Goal: Information Seeking & Learning: Find contact information

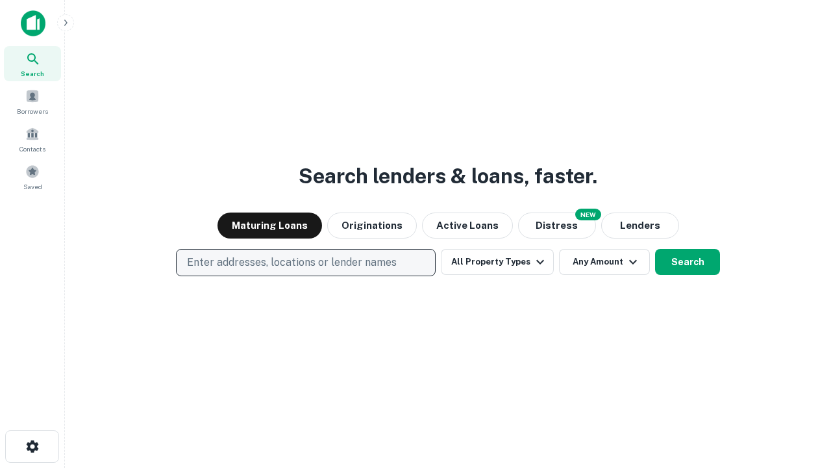
click at [305, 262] on p "Enter addresses, locations or lender names" at bounding box center [292, 263] width 210 height 16
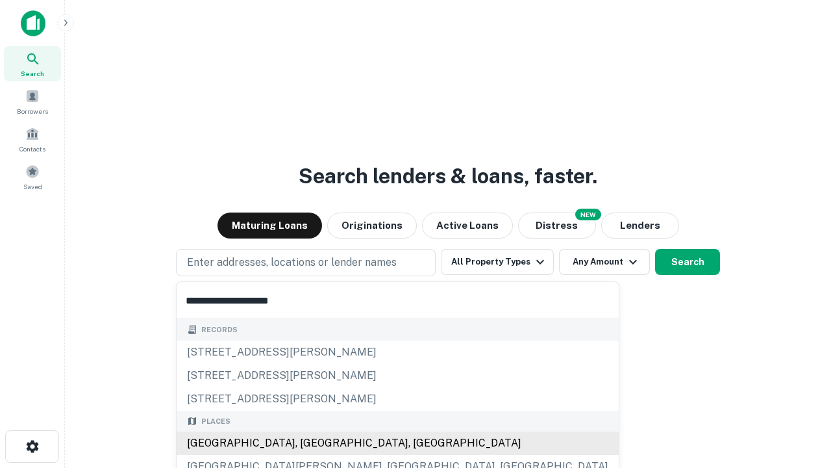
click at [310, 443] on div "Santa Monica, CA, USA" at bounding box center [398, 442] width 442 height 23
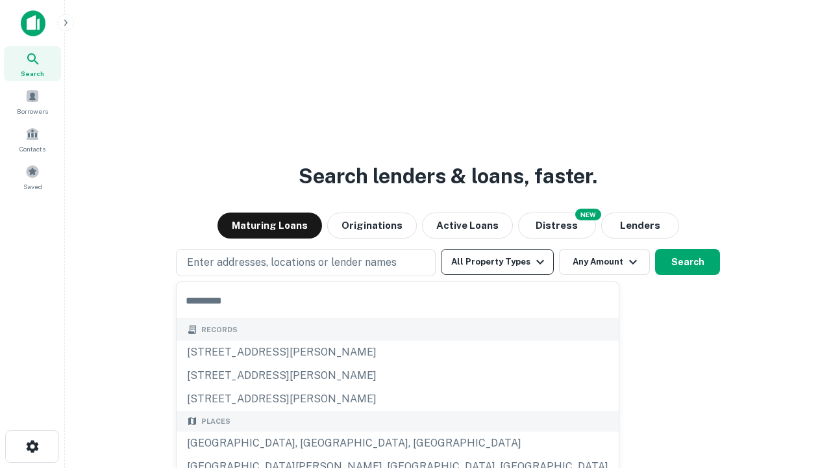
click at [497, 262] on button "All Property Types" at bounding box center [497, 262] width 113 height 26
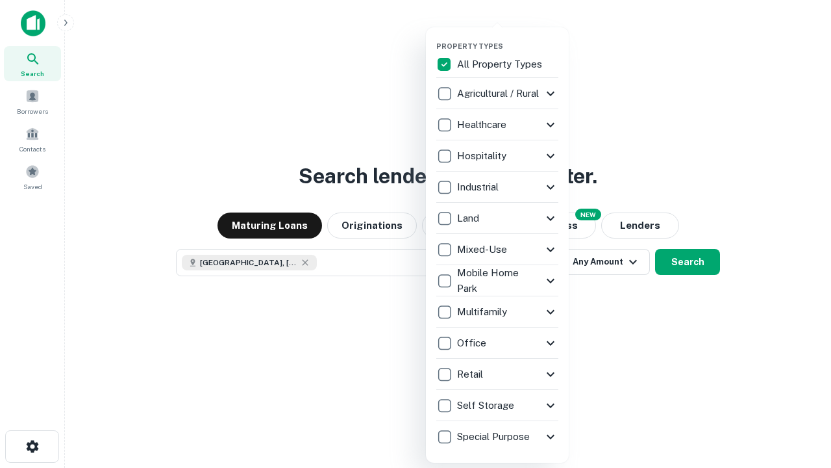
click at [508, 38] on button "button" at bounding box center [507, 38] width 143 height 1
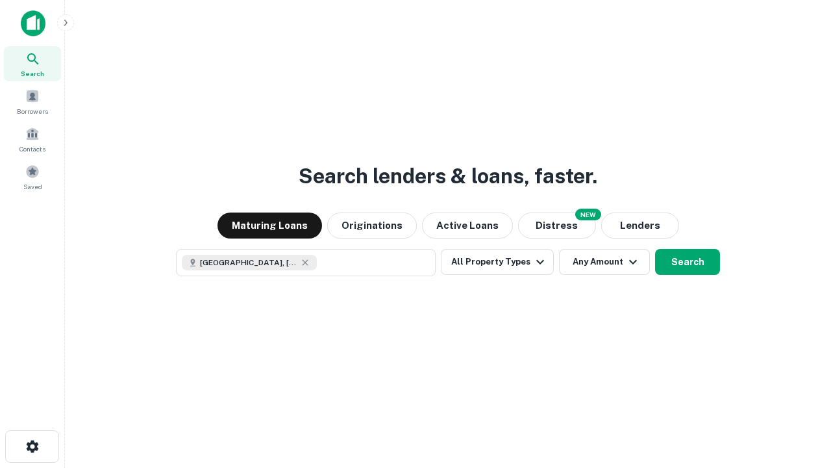
scroll to position [21, 0]
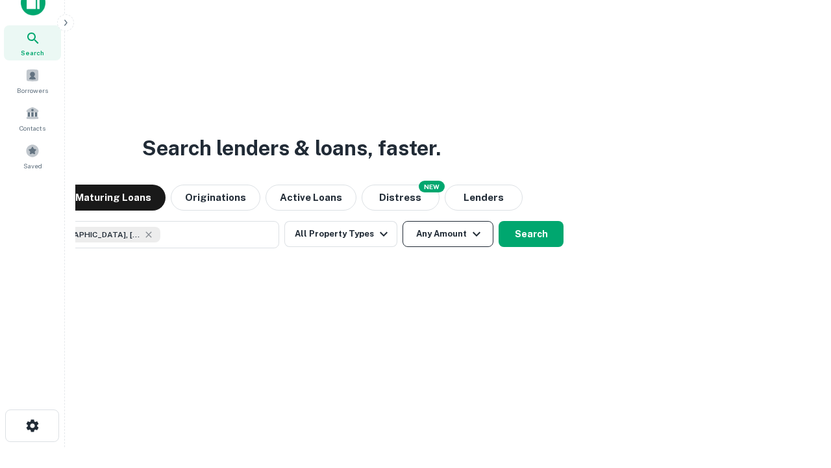
click at [403, 221] on button "Any Amount" at bounding box center [448, 234] width 91 height 26
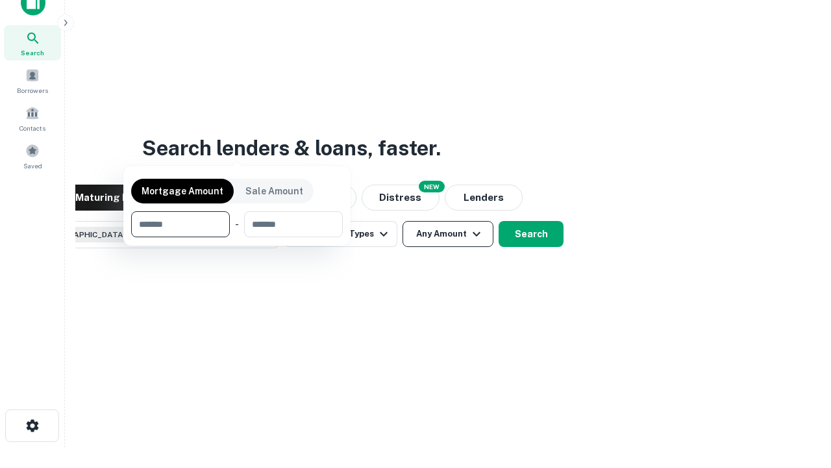
scroll to position [94, 368]
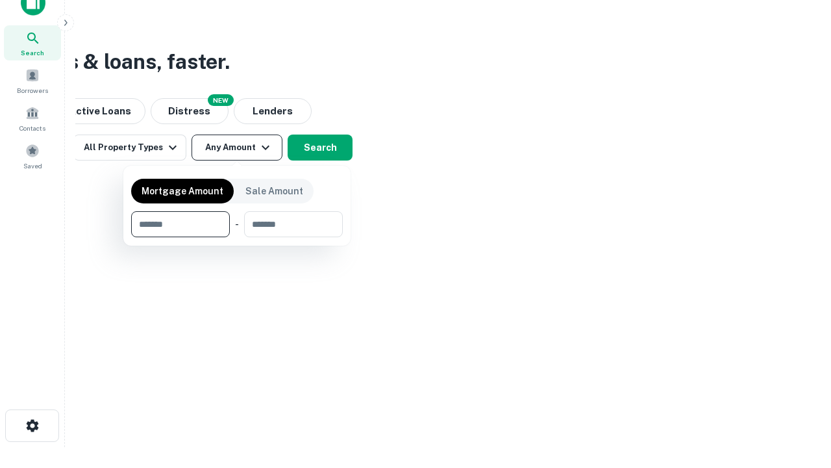
type input "*******"
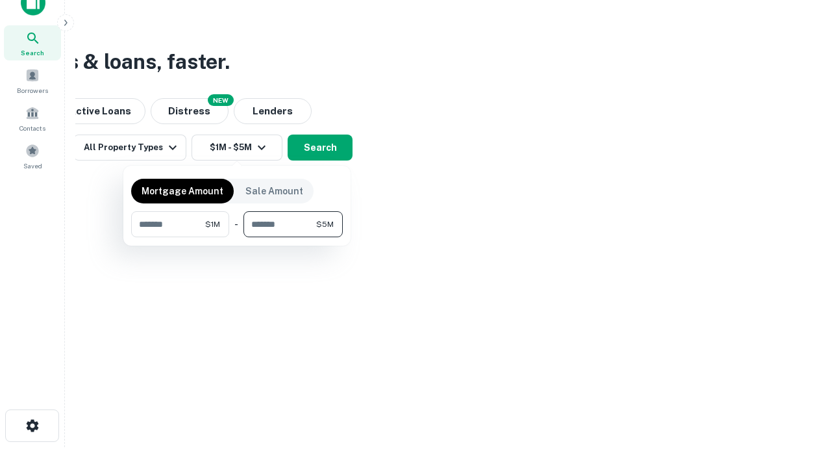
type input "*******"
click at [237, 237] on button "button" at bounding box center [237, 237] width 212 height 1
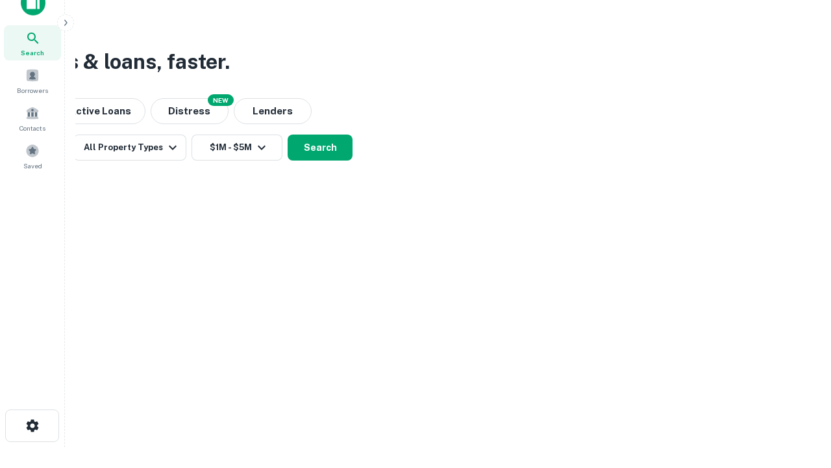
scroll to position [21, 0]
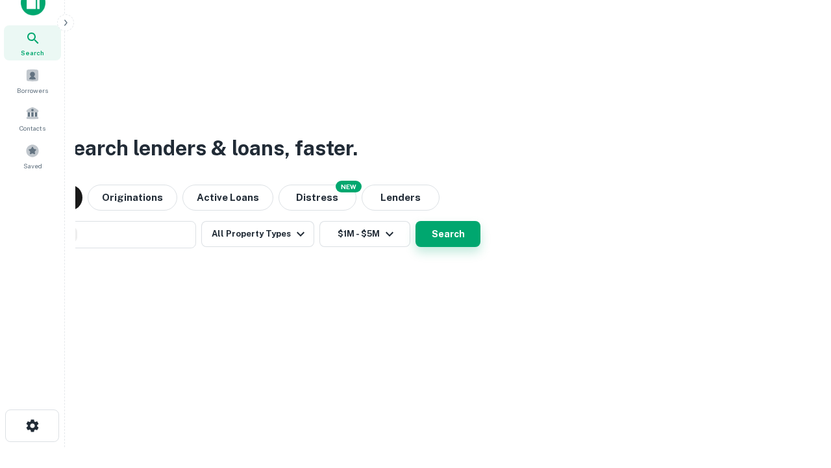
click at [416, 221] on button "Search" at bounding box center [448, 234] width 65 height 26
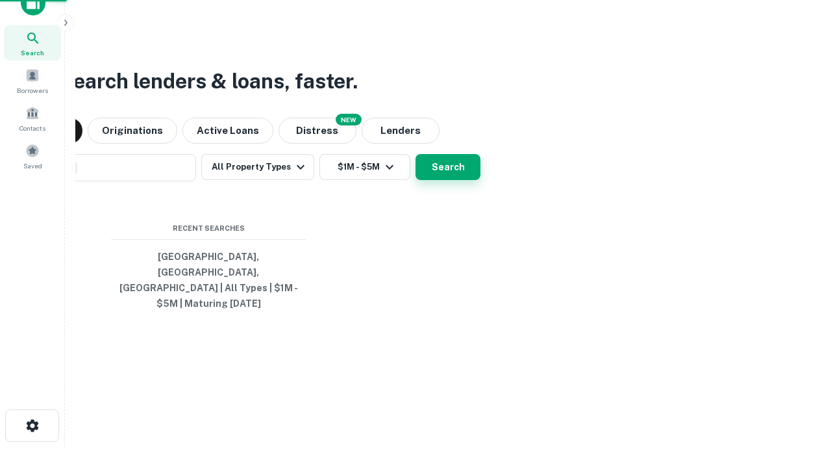
scroll to position [42, 368]
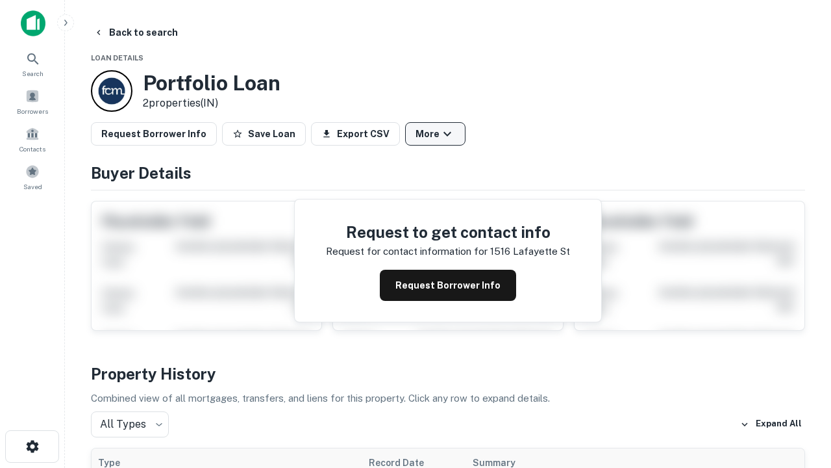
click at [435, 134] on button "More" at bounding box center [435, 133] width 60 height 23
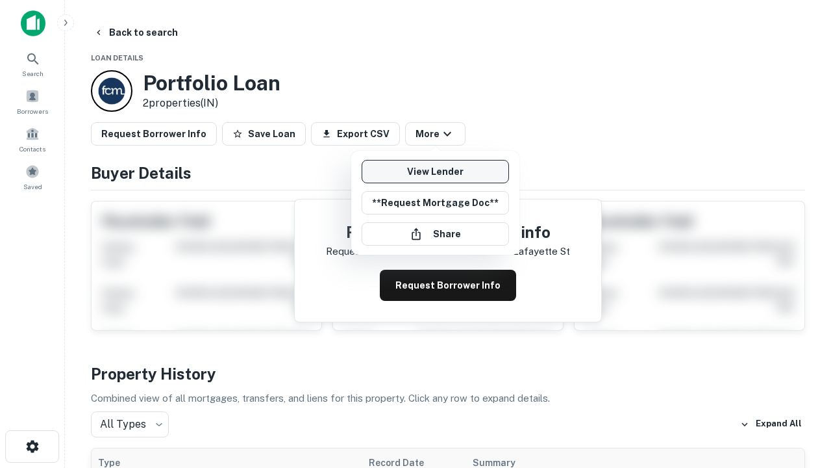
click at [435, 171] on link "View Lender" at bounding box center [435, 171] width 147 height 23
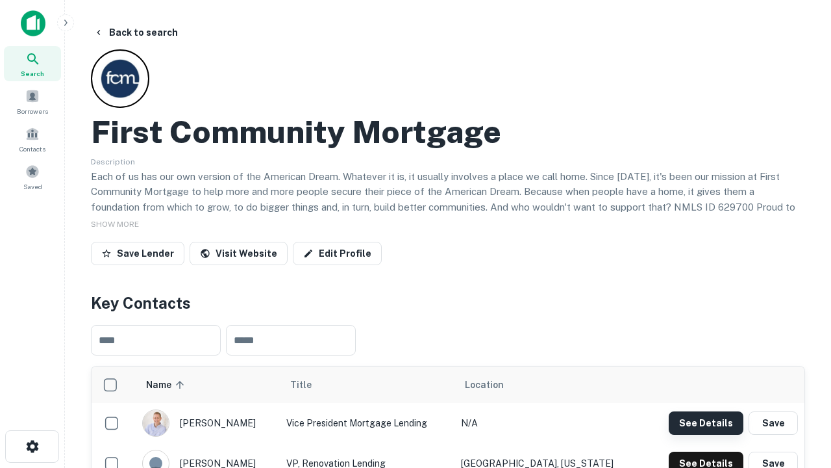
click at [706, 422] on button "See Details" at bounding box center [706, 422] width 75 height 23
click at [32, 446] on icon "button" at bounding box center [33, 446] width 16 height 16
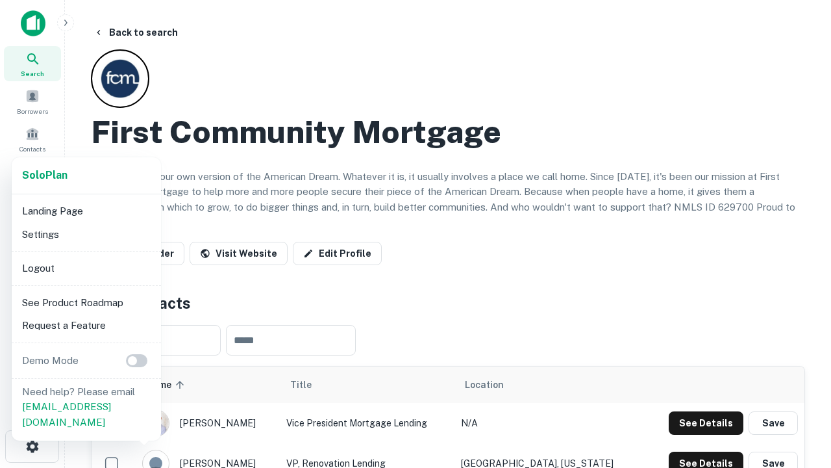
click at [86, 268] on li "Logout" at bounding box center [86, 268] width 139 height 23
